Goal: Task Accomplishment & Management: Use online tool/utility

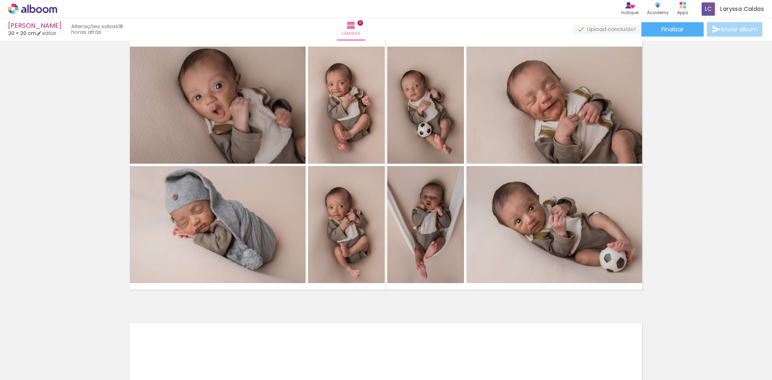
scroll to position [2895, 0]
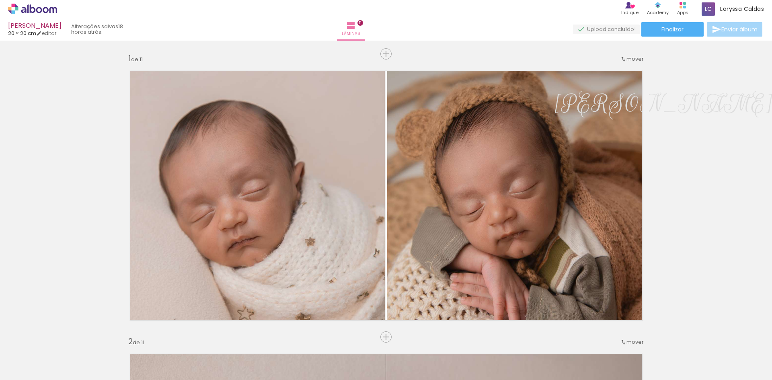
scroll to position [2895, 0]
